Goal: Transaction & Acquisition: Purchase product/service

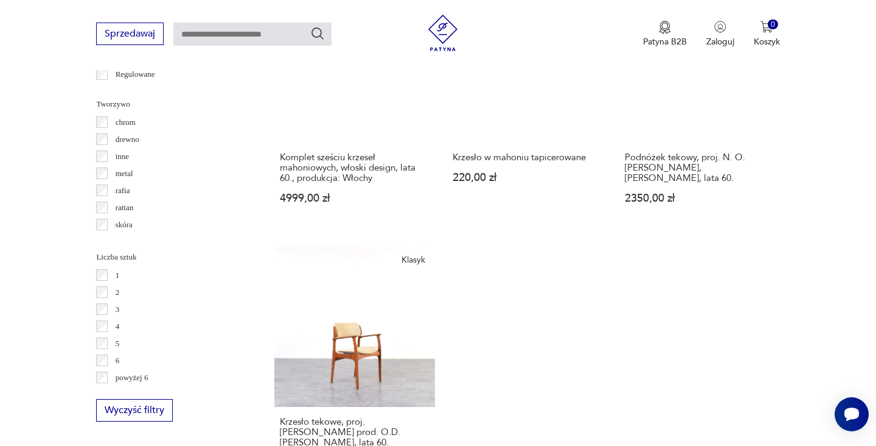
scroll to position [1576, 0]
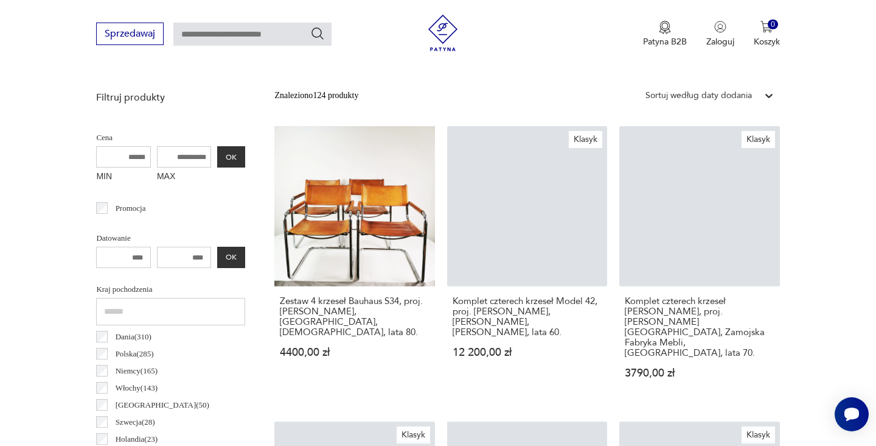
scroll to position [438, 0]
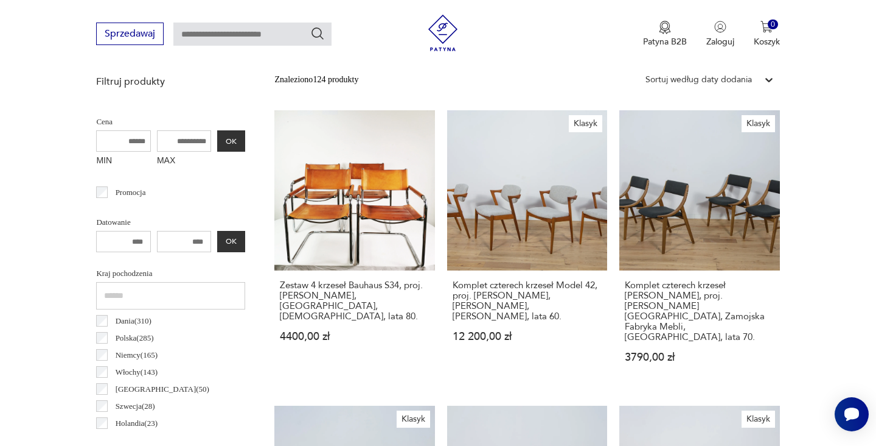
click at [177, 143] on input "MAX" at bounding box center [184, 140] width 55 height 21
type input "****"
click at [237, 145] on button "OK" at bounding box center [231, 140] width 28 height 21
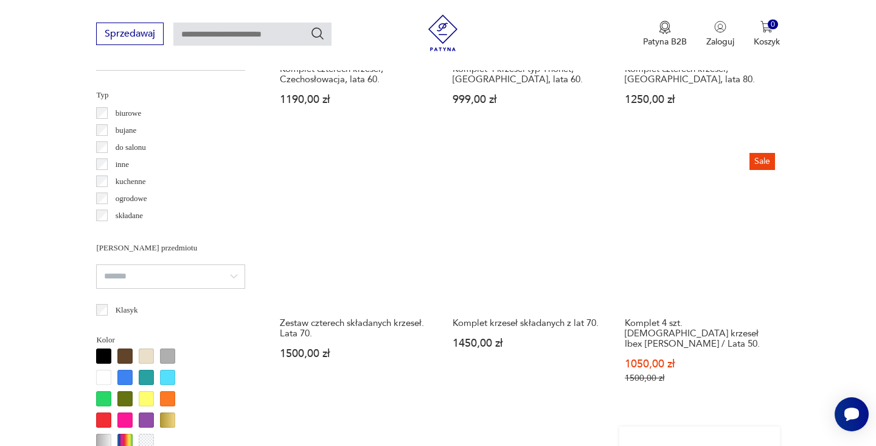
scroll to position [837, 0]
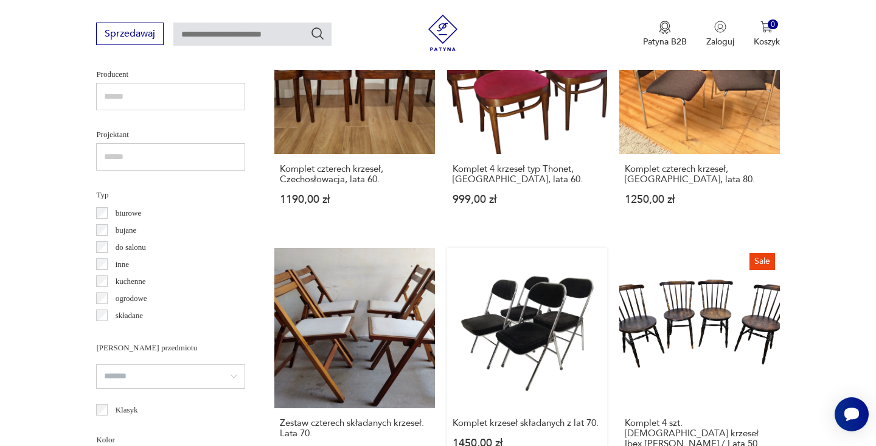
click at [545, 338] on link "Komplet krzeseł składanych z lat 70. 1450,00 zł" at bounding box center [527, 377] width 160 height 259
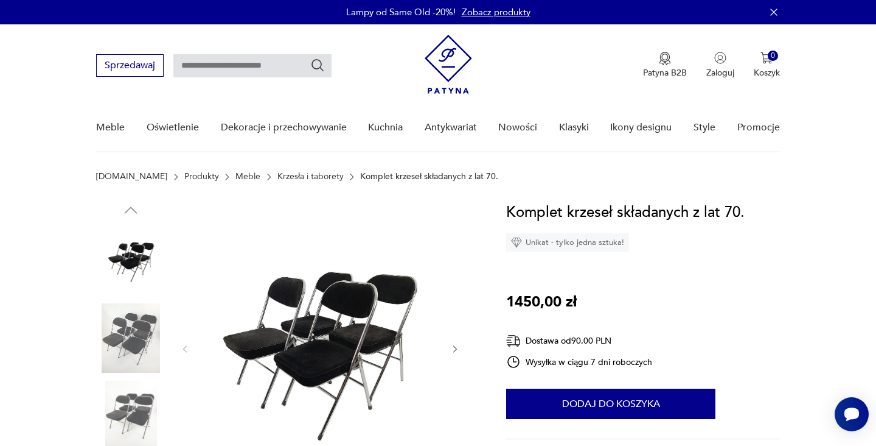
click at [141, 333] on img at bounding box center [130, 337] width 69 height 69
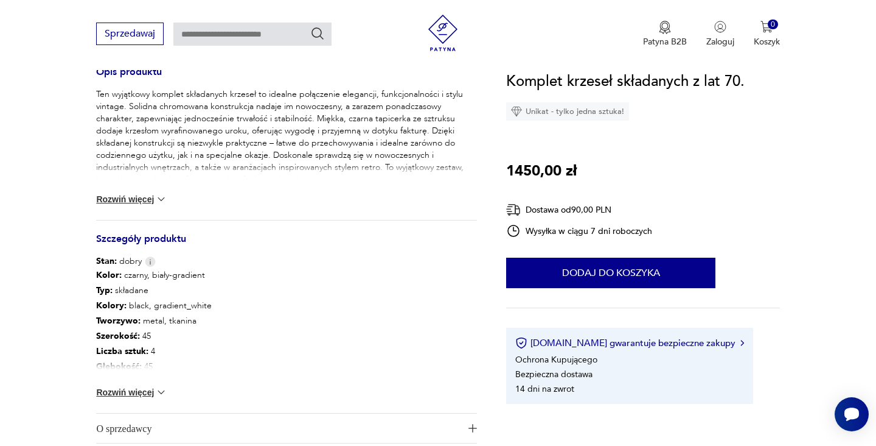
scroll to position [367, 0]
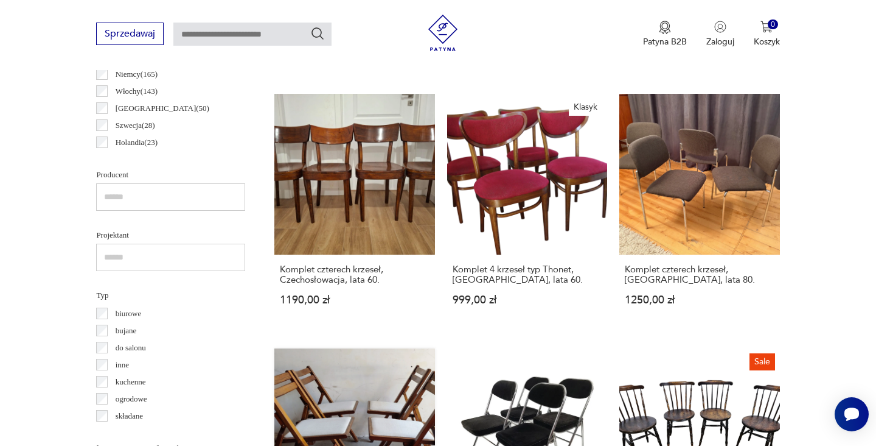
scroll to position [687, 0]
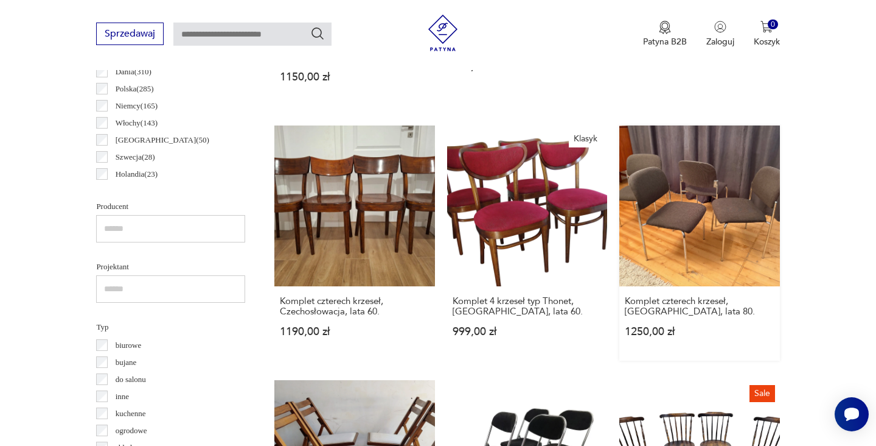
click at [672, 247] on link "Komplet czterech krzeseł, [GEOGRAPHIC_DATA], lata 80. 1250,00 zł" at bounding box center [700, 242] width 160 height 234
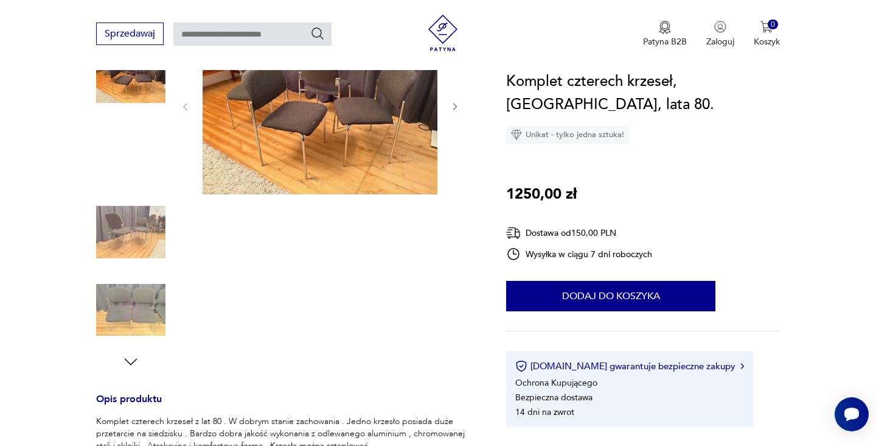
scroll to position [214, 0]
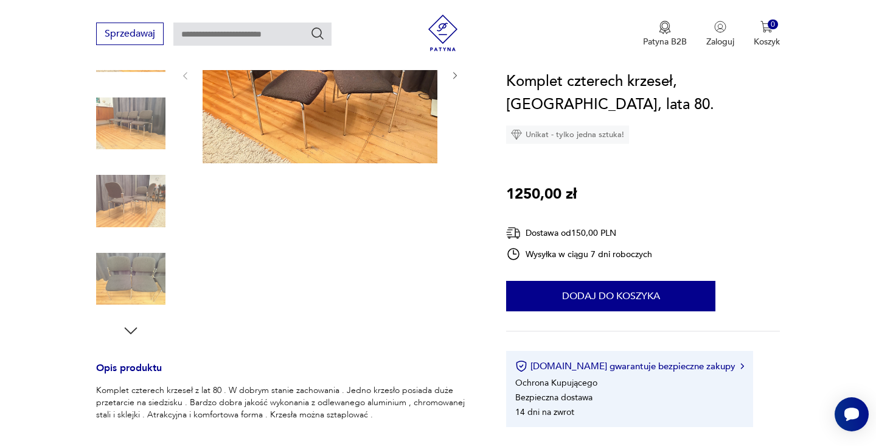
click at [144, 198] on img at bounding box center [130, 200] width 69 height 69
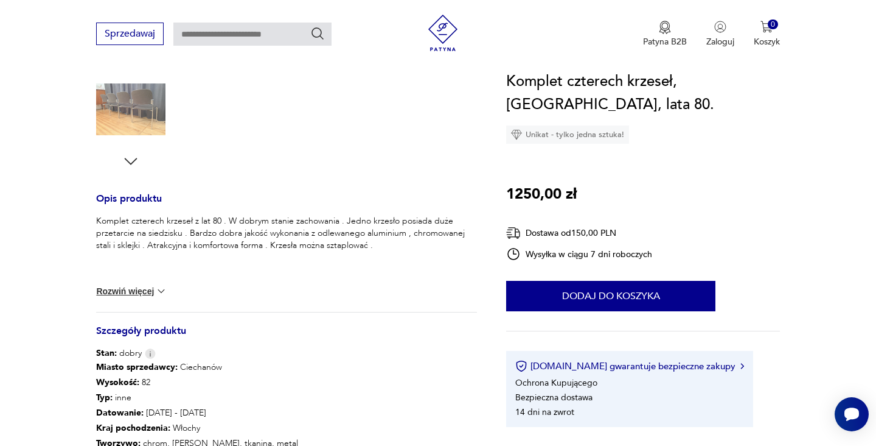
scroll to position [315, 0]
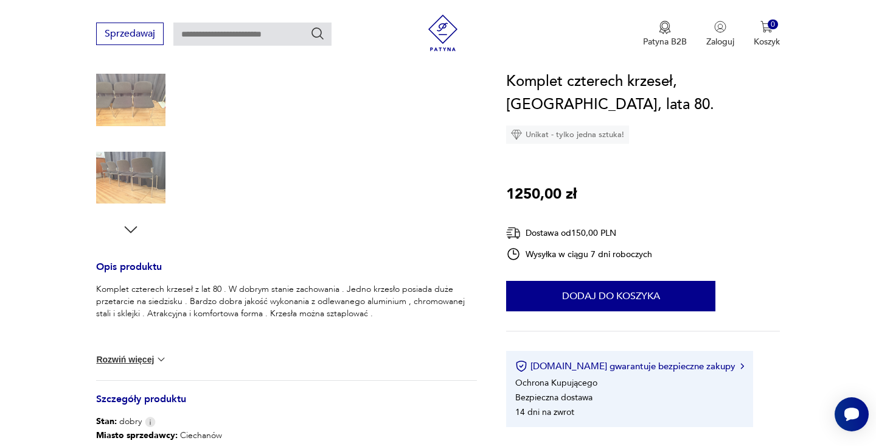
click at [145, 184] on img at bounding box center [130, 177] width 69 height 69
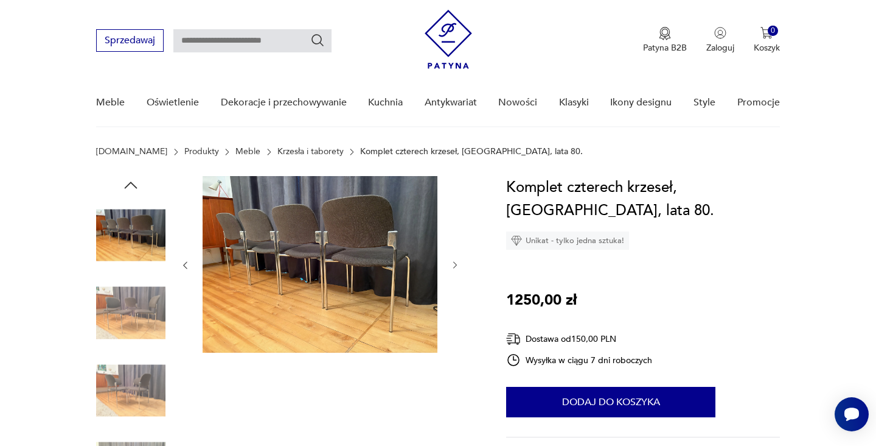
scroll to position [0, 0]
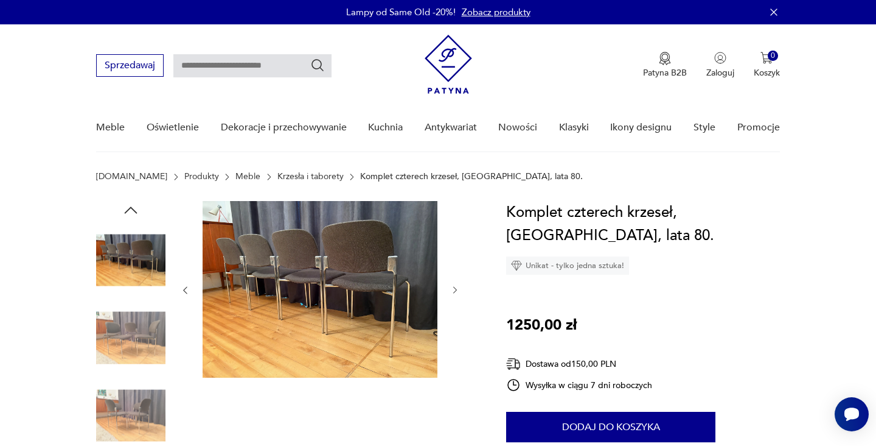
click at [144, 256] on img at bounding box center [130, 259] width 69 height 69
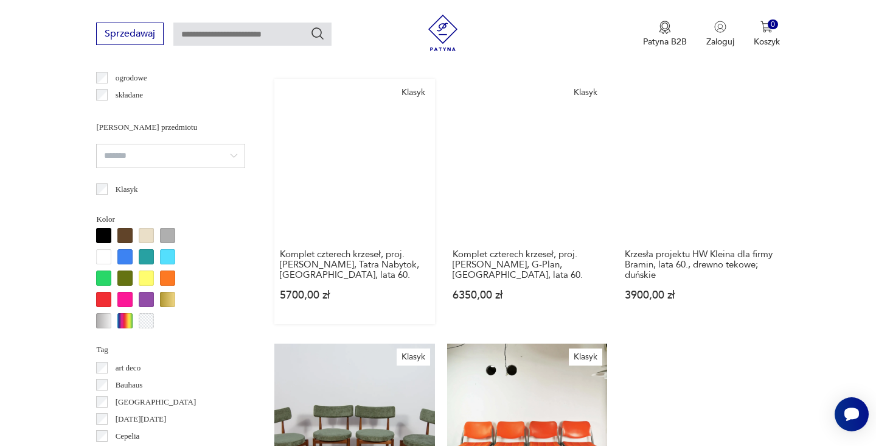
scroll to position [1239, 0]
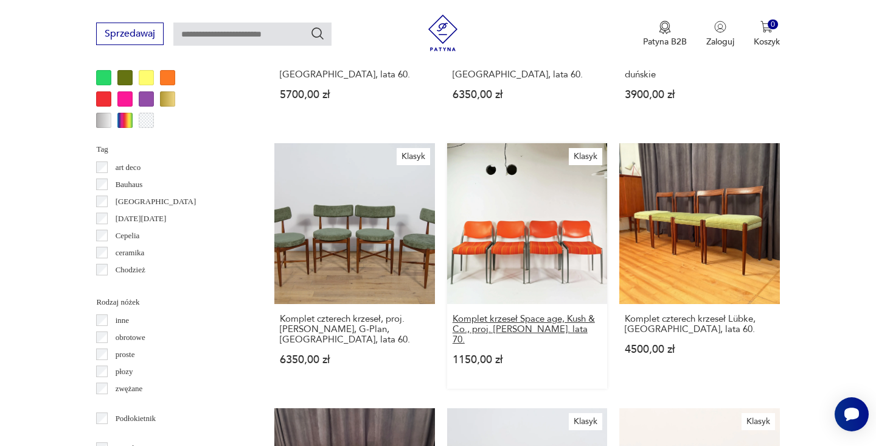
click at [489, 313] on h3 "Komplet krzeseł Space age, Kush & Co., proj. [PERSON_NAME]. lata 70." at bounding box center [527, 328] width 149 height 31
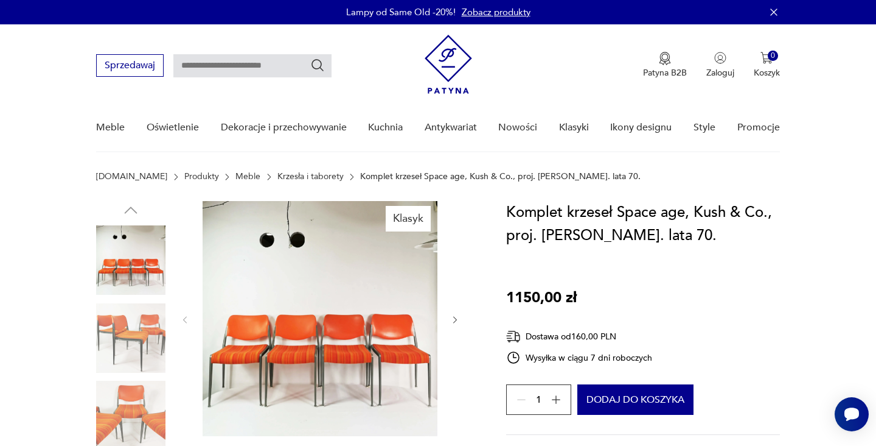
click at [368, 355] on img at bounding box center [320, 318] width 235 height 235
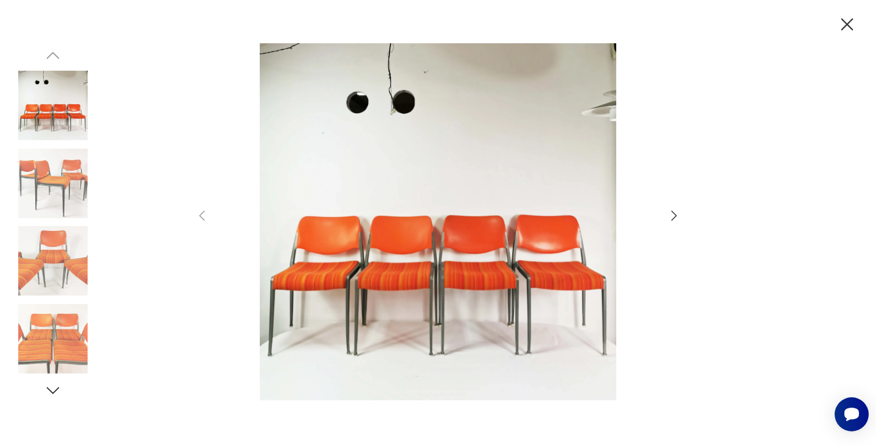
click at [53, 330] on img at bounding box center [52, 338] width 69 height 69
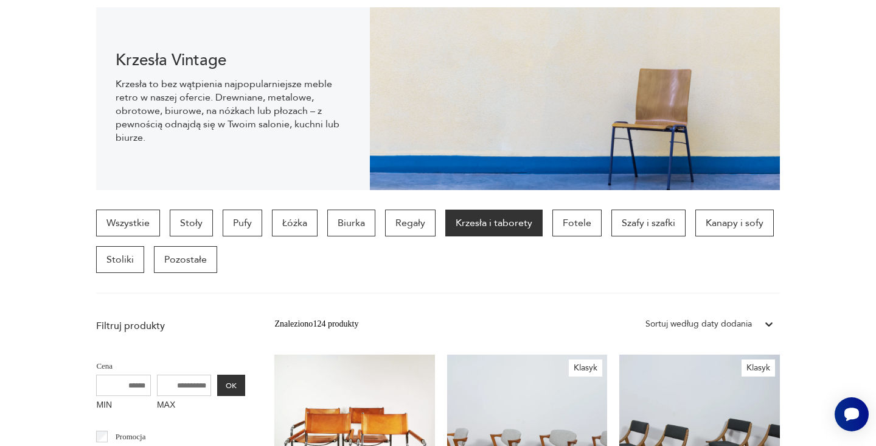
scroll to position [1352, 0]
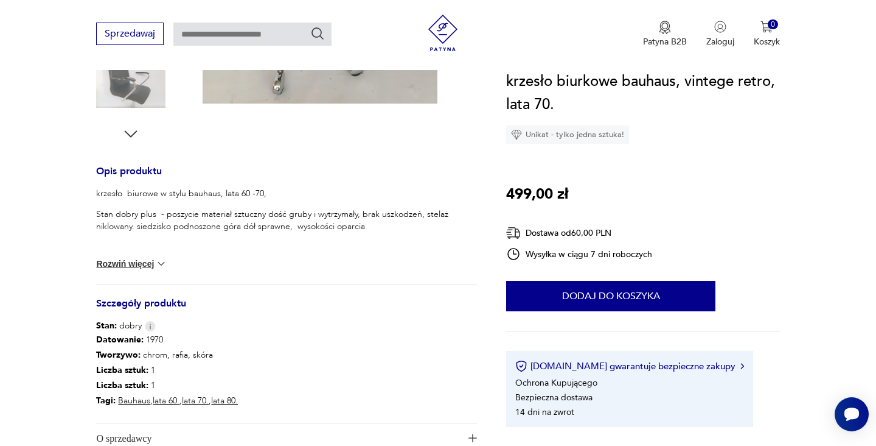
scroll to position [516, 0]
